Goal: Information Seeking & Learning: Learn about a topic

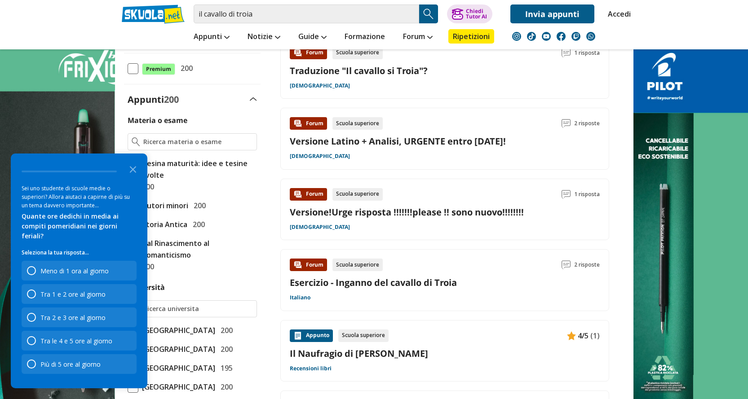
scroll to position [314, 0]
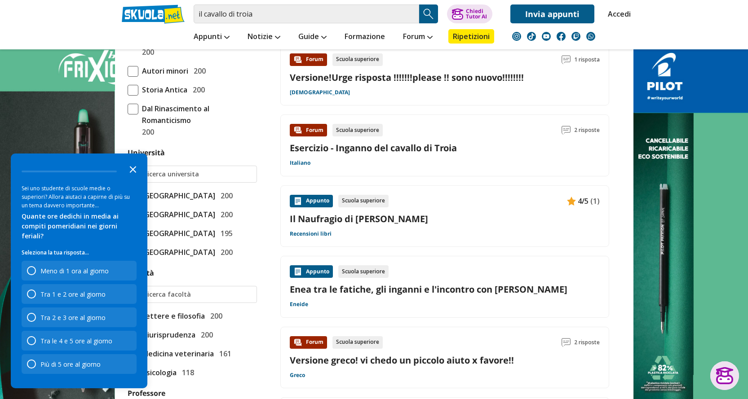
click at [133, 176] on icon "Close the survey" at bounding box center [133, 169] width 18 height 18
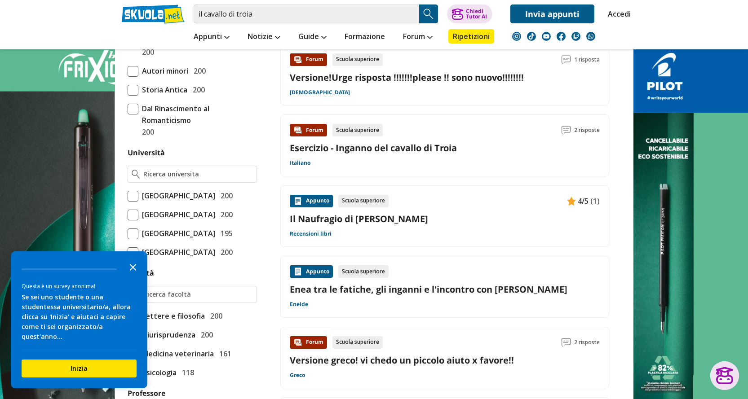
click at [133, 272] on icon "Close the survey" at bounding box center [133, 267] width 18 height 18
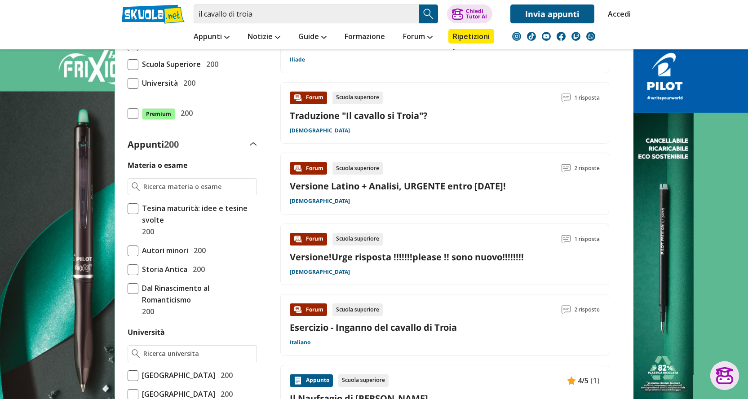
scroll to position [0, 0]
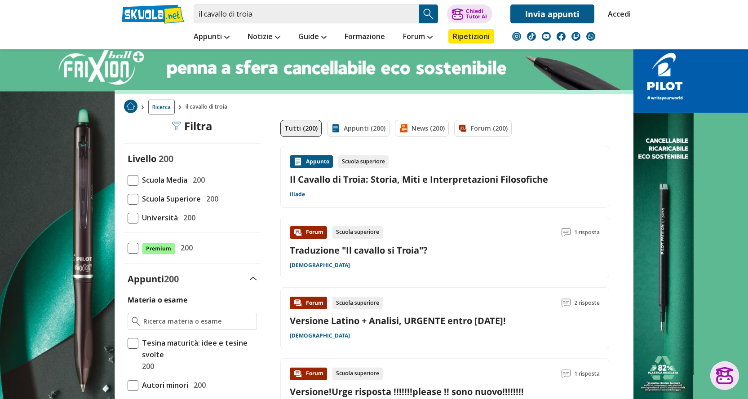
click at [159, 177] on span "Scuola Media" at bounding box center [162, 180] width 49 height 12
click at [128, 180] on input "Scuola Media 200" at bounding box center [128, 180] width 0 height 0
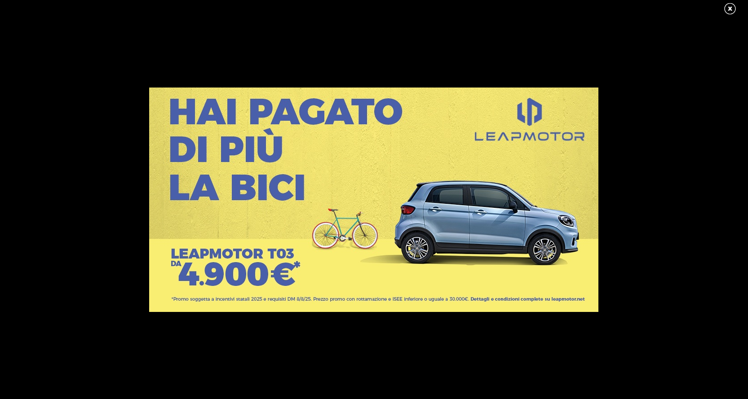
click at [731, 11] on link at bounding box center [734, 8] width 22 height 13
